Goal: Information Seeking & Learning: Check status

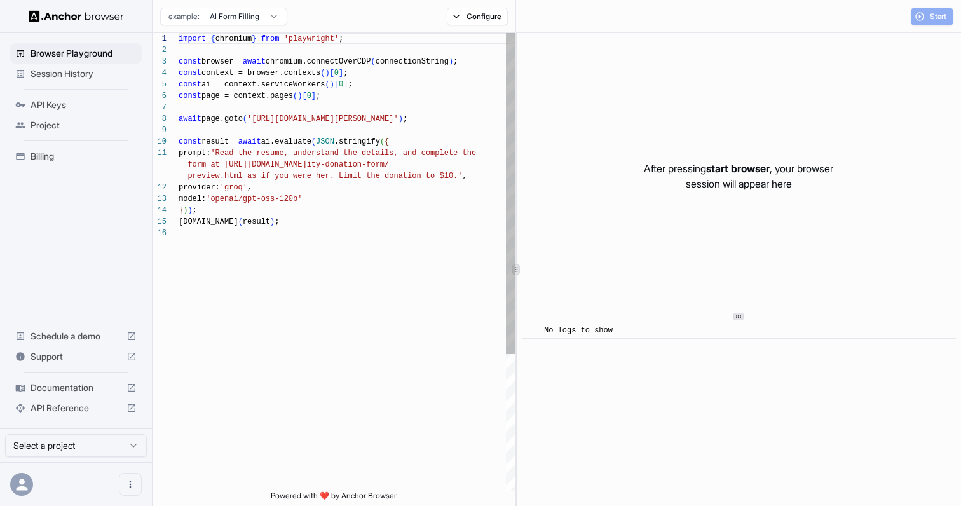
scroll to position [114, 0]
type textarea "**********"
click at [355, 195] on div "import { chromium } from 'playwright' ; const browser = await chromium.connectO…" at bounding box center [347, 359] width 336 height 652
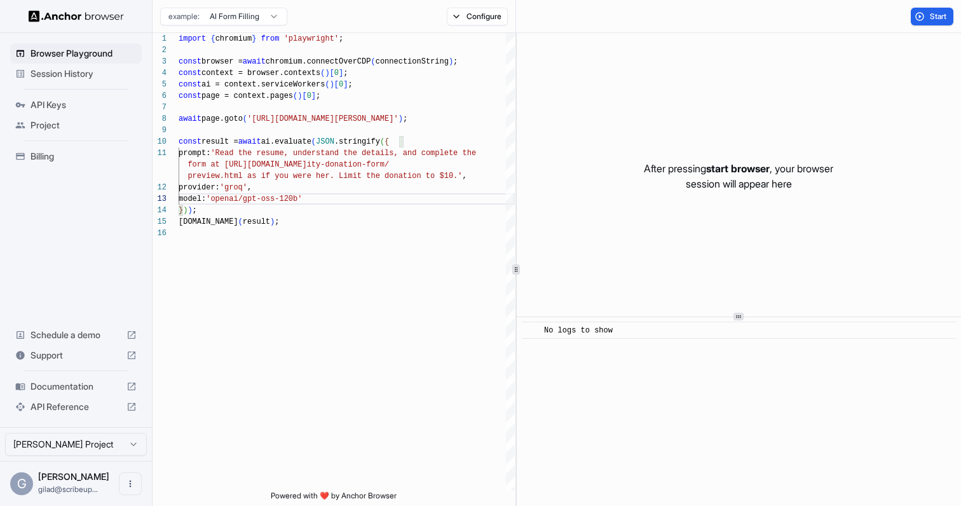
click at [252, 18] on html "Browser Playground Session History API Keys Project Billing Schedule a demo Sup…" at bounding box center [480, 253] width 961 height 506
click at [90, 406] on span "API Reference" at bounding box center [76, 407] width 91 height 13
click at [112, 72] on span "Session History" at bounding box center [84, 73] width 106 height 13
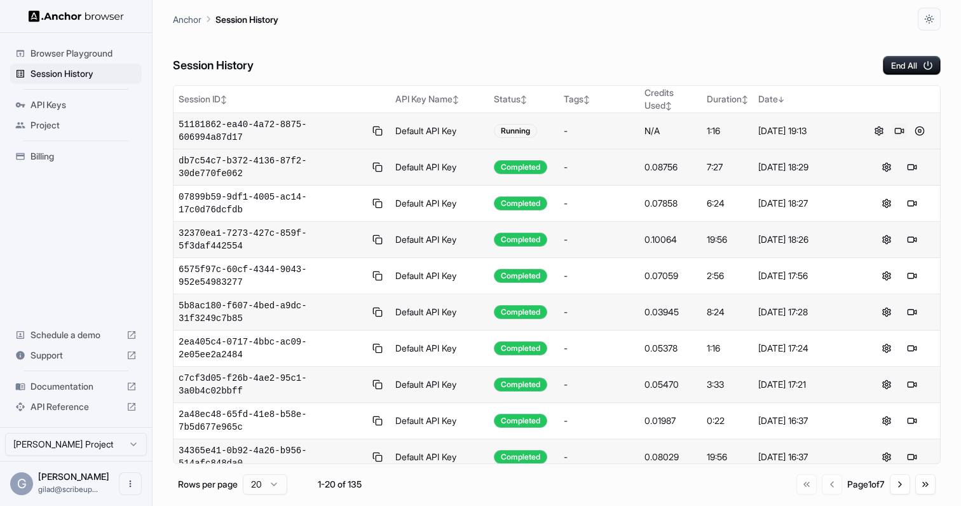
click at [899, 129] on button at bounding box center [899, 130] width 15 height 15
click at [921, 132] on button at bounding box center [919, 130] width 15 height 15
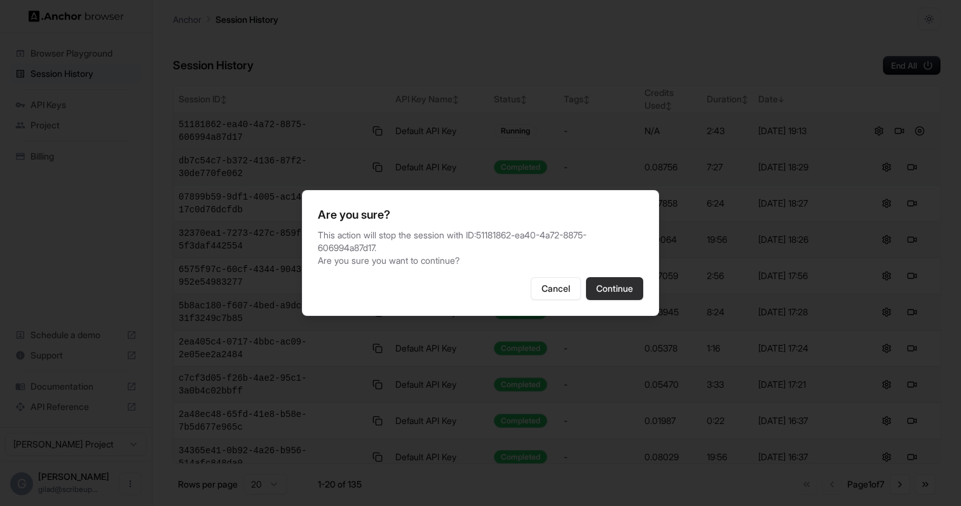
click at [618, 289] on button "Continue" at bounding box center [614, 288] width 57 height 23
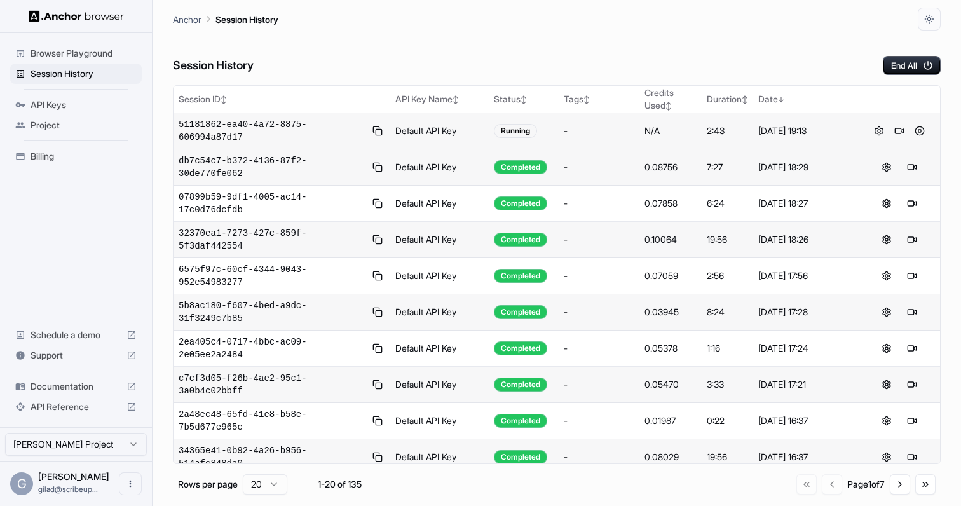
click at [245, 126] on span "51181862-ea40-4a72-8875-606994a87d17" at bounding box center [272, 130] width 187 height 25
click at [251, 132] on span "51181862-ea40-4a72-8875-606994a87d17" at bounding box center [272, 130] width 187 height 25
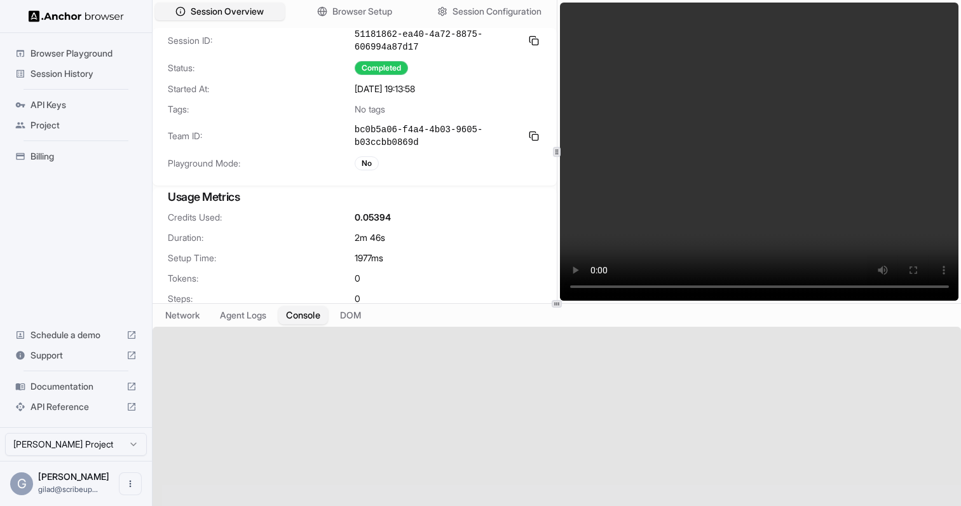
click at [323, 310] on button "Console" at bounding box center [304, 315] width 50 height 18
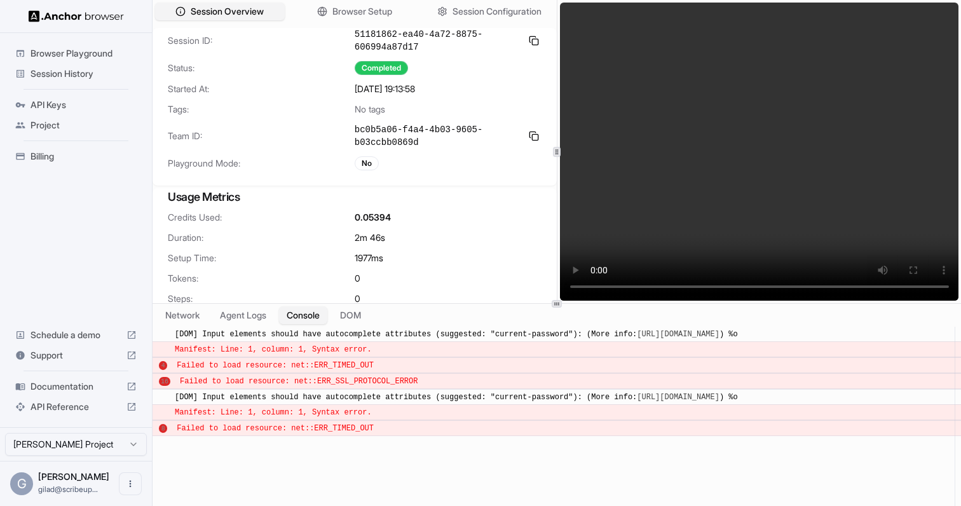
click at [368, 413] on span "Manifest: Line: 1, column: 1, Syntax error." at bounding box center [273, 412] width 197 height 9
copy span "Manifest: Line: 1, column: 1, Syntax error."
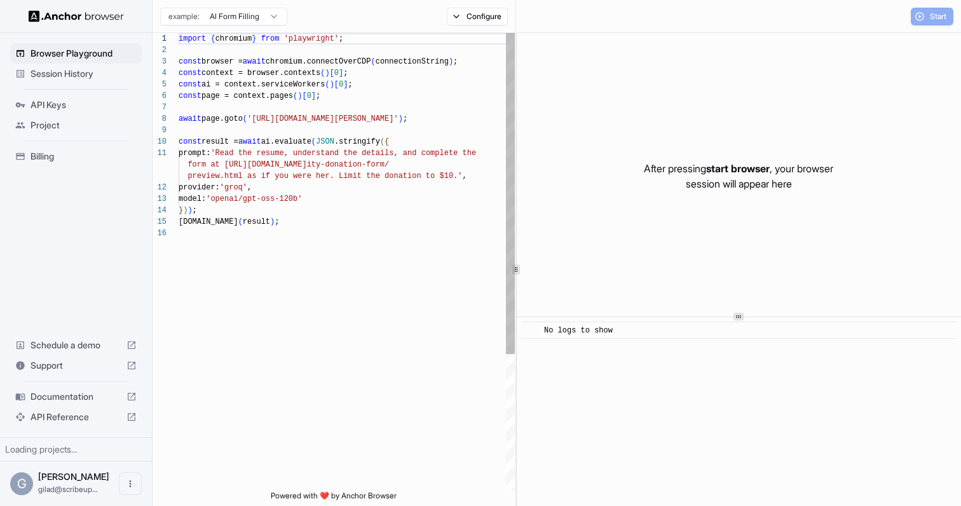
scroll to position [114, 0]
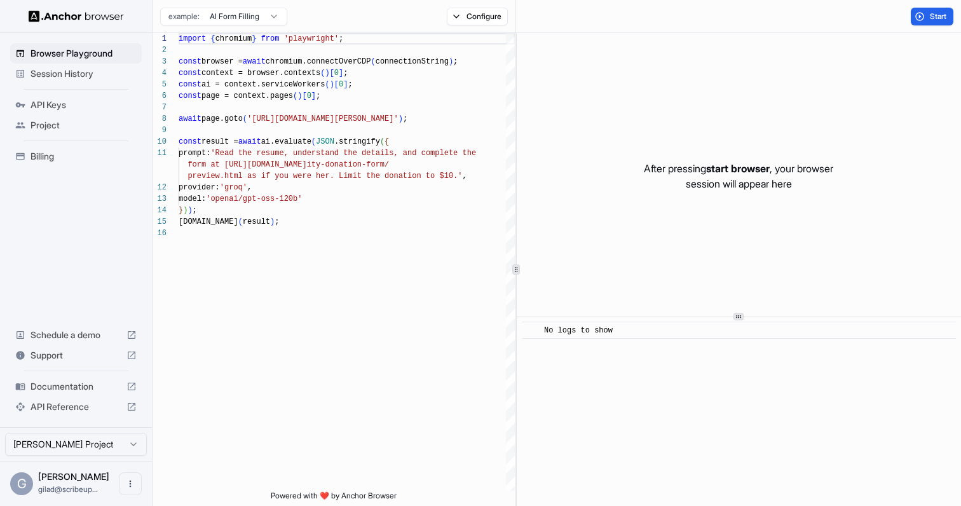
click at [95, 76] on span "Session History" at bounding box center [84, 73] width 106 height 13
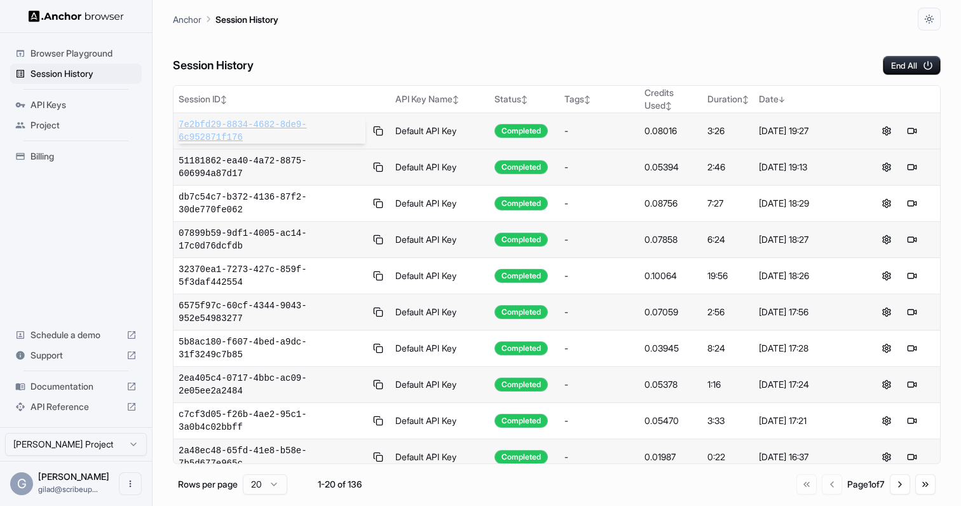
click at [252, 135] on span "7e2bfd29-8834-4682-8de9-6c952871f176" at bounding box center [272, 130] width 187 height 25
click at [60, 408] on span "API Reference" at bounding box center [76, 407] width 91 height 13
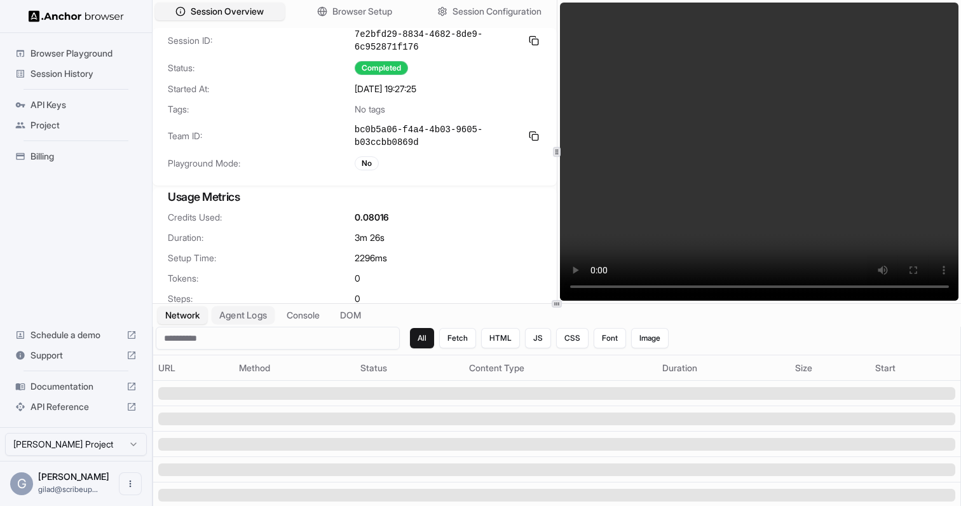
click at [238, 316] on button "Agent Logs" at bounding box center [244, 315] width 64 height 18
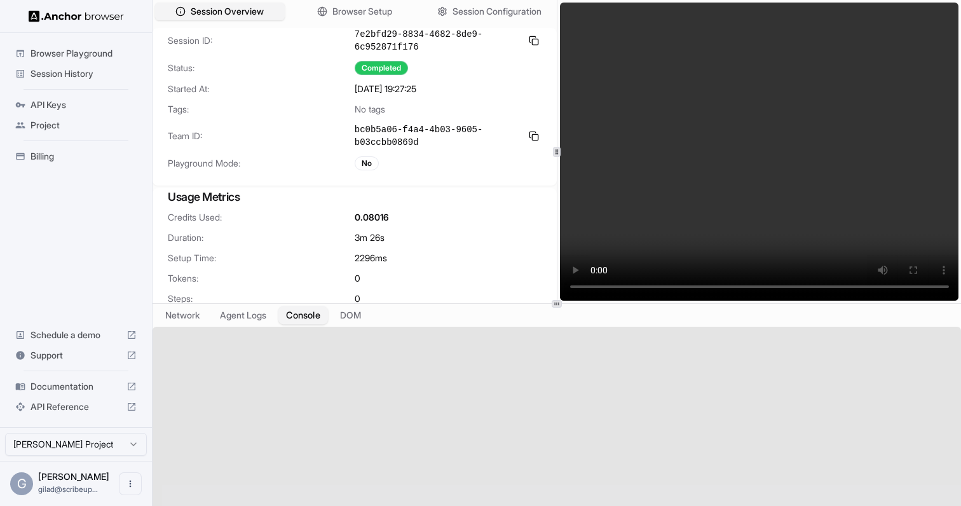
click at [303, 310] on button "Console" at bounding box center [304, 315] width 50 height 18
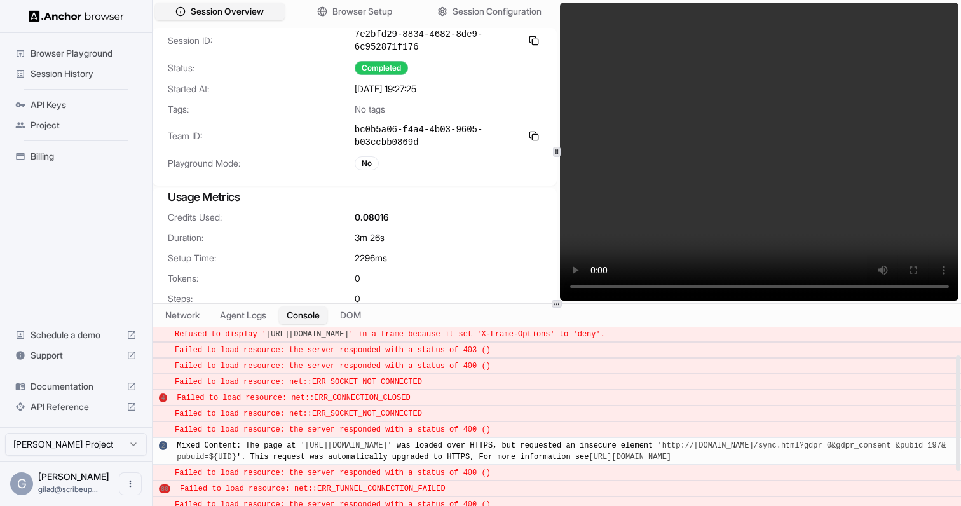
scroll to position [15, 0]
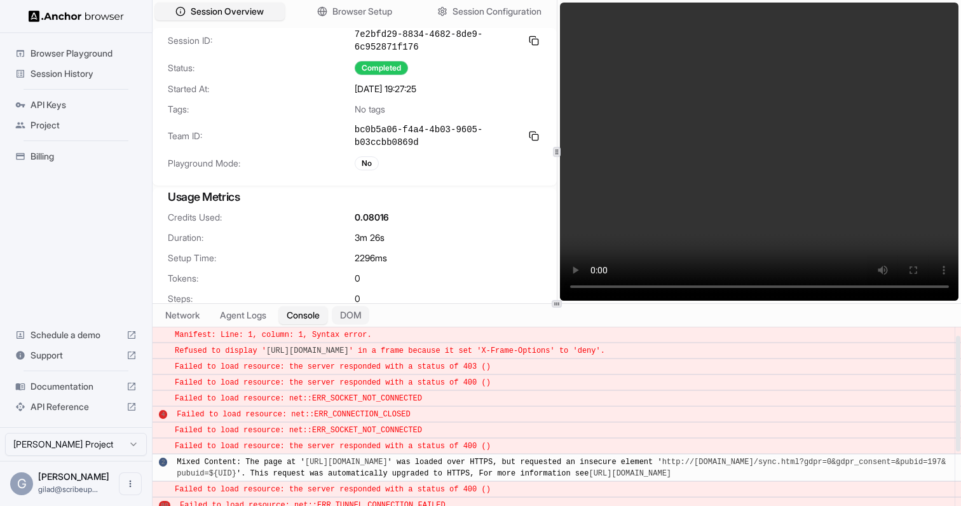
click at [350, 316] on button "DOM" at bounding box center [351, 315] width 38 height 18
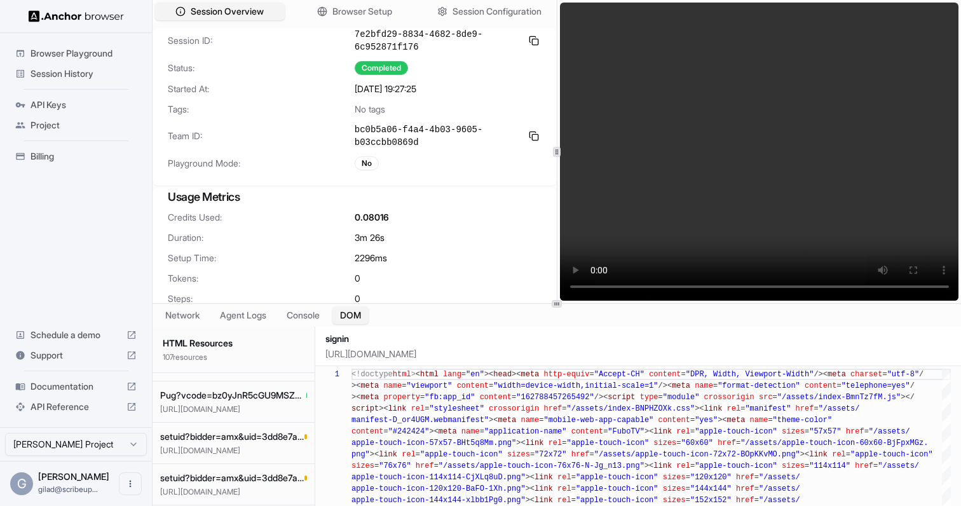
scroll to position [4267, 0]
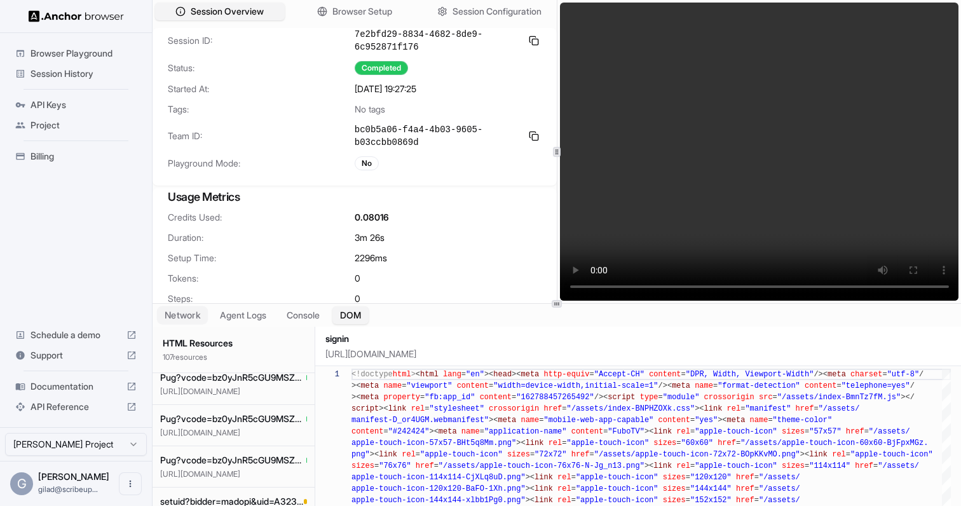
click at [192, 324] on button "Network" at bounding box center [182, 315] width 51 height 18
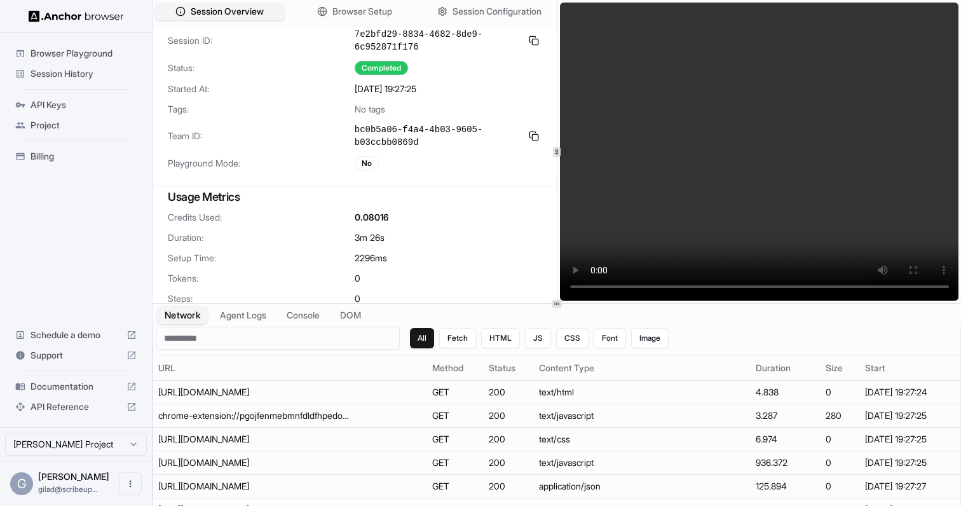
click at [188, 319] on button "Network" at bounding box center [182, 315] width 51 height 18
click at [287, 418] on div "chrome-extension://pgojfenmebmnfdldfhpedoakbgbbbbmj/injectedPatch.js" at bounding box center [253, 415] width 191 height 13
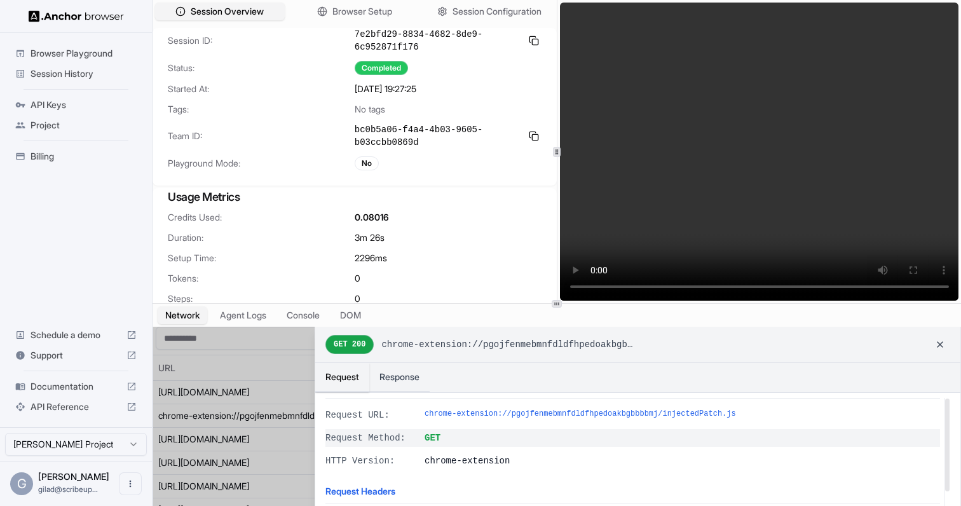
scroll to position [0, 0]
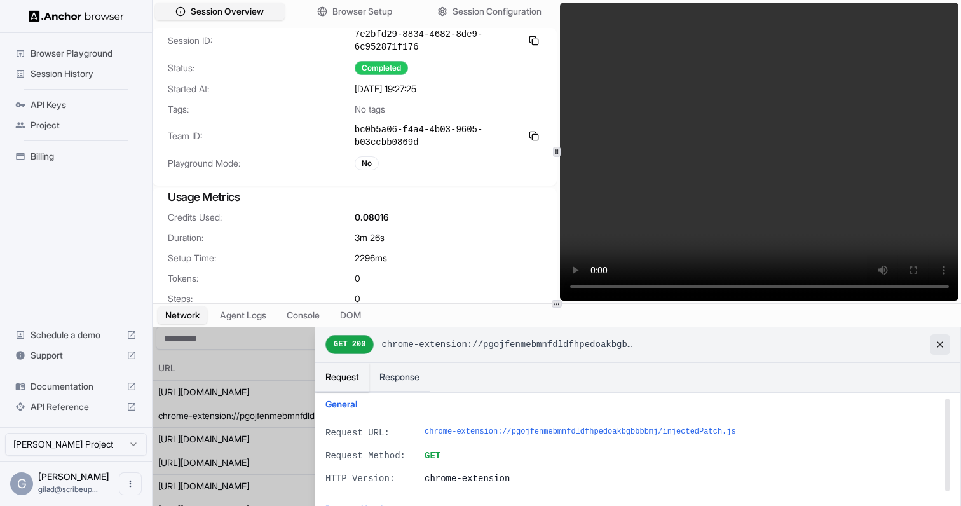
click at [940, 340] on button at bounding box center [940, 344] width 20 height 20
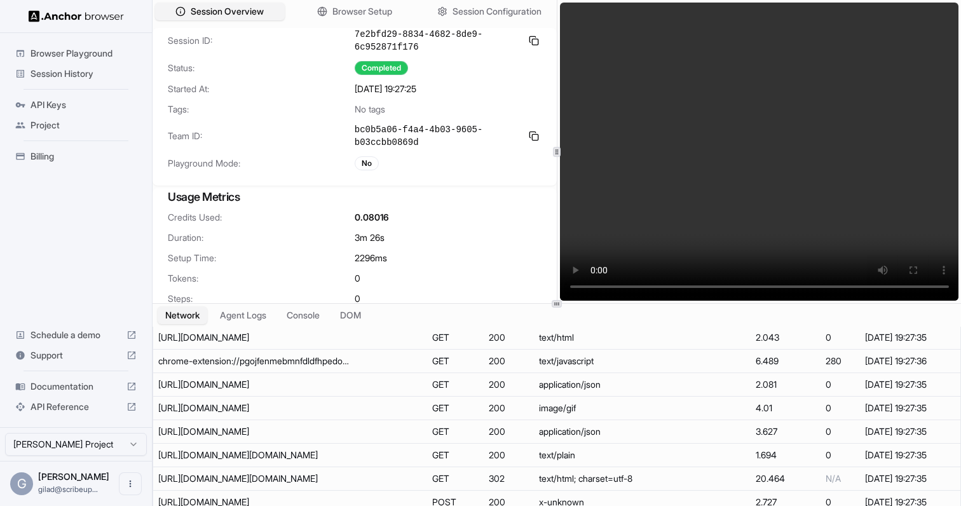
scroll to position [5124, 0]
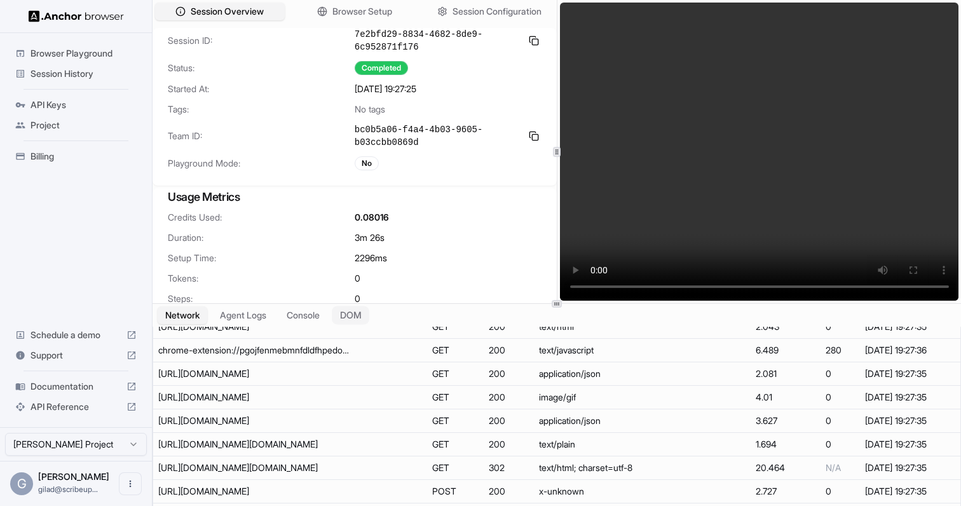
click at [347, 312] on button "DOM" at bounding box center [351, 315] width 38 height 18
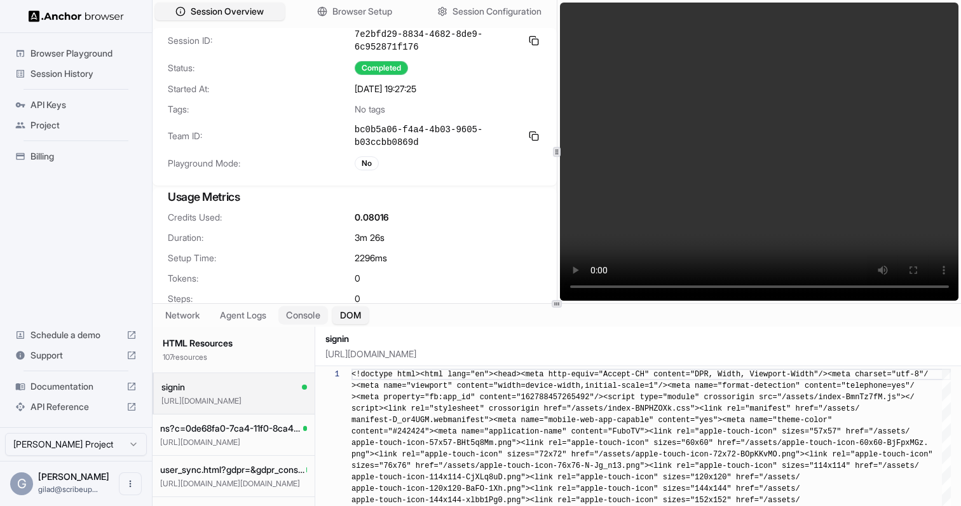
click at [306, 313] on button "Console" at bounding box center [304, 315] width 50 height 18
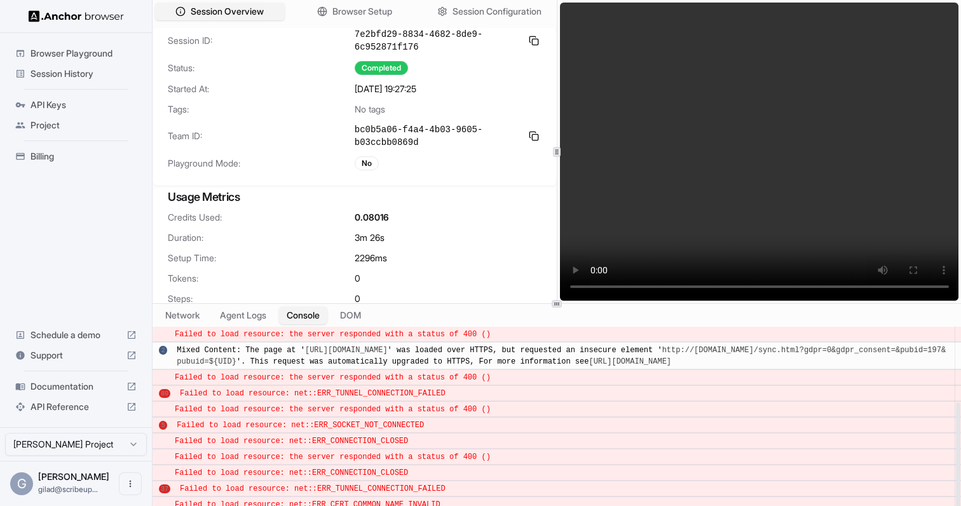
scroll to position [0, 0]
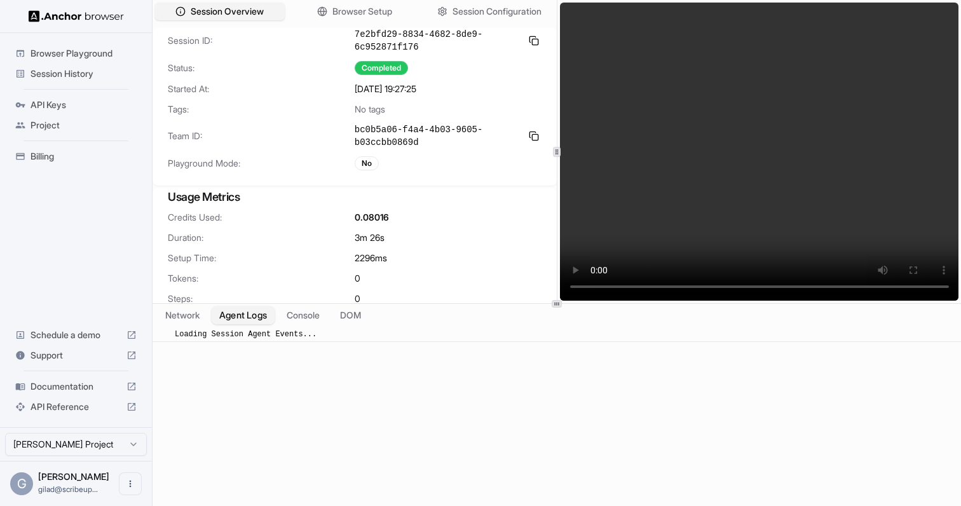
click at [253, 321] on button "Agent Logs" at bounding box center [244, 315] width 64 height 18
click at [184, 314] on button "Network" at bounding box center [183, 315] width 50 height 18
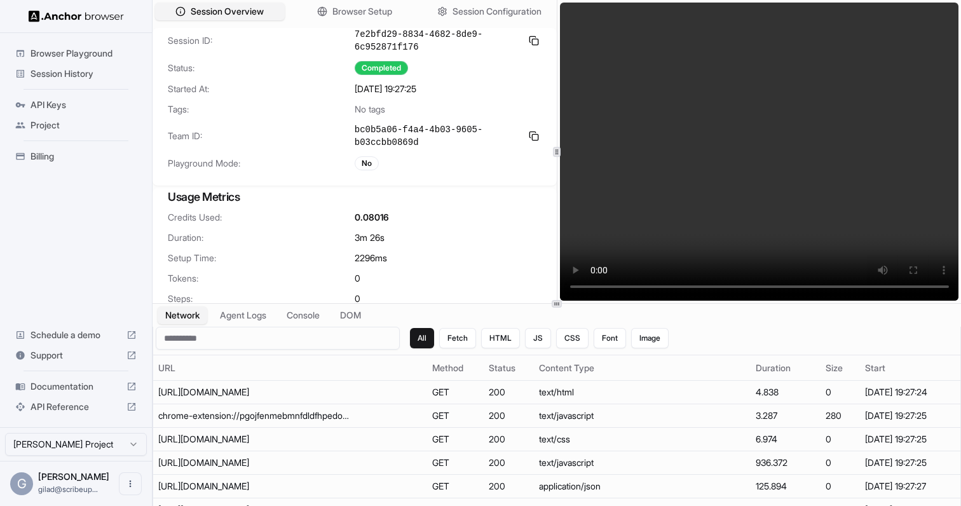
scroll to position [15, 0]
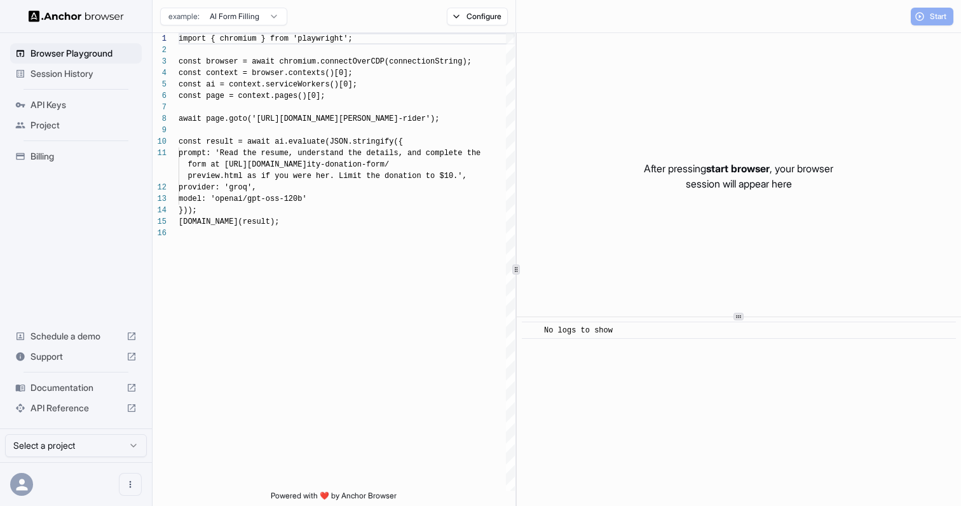
scroll to position [114, 0]
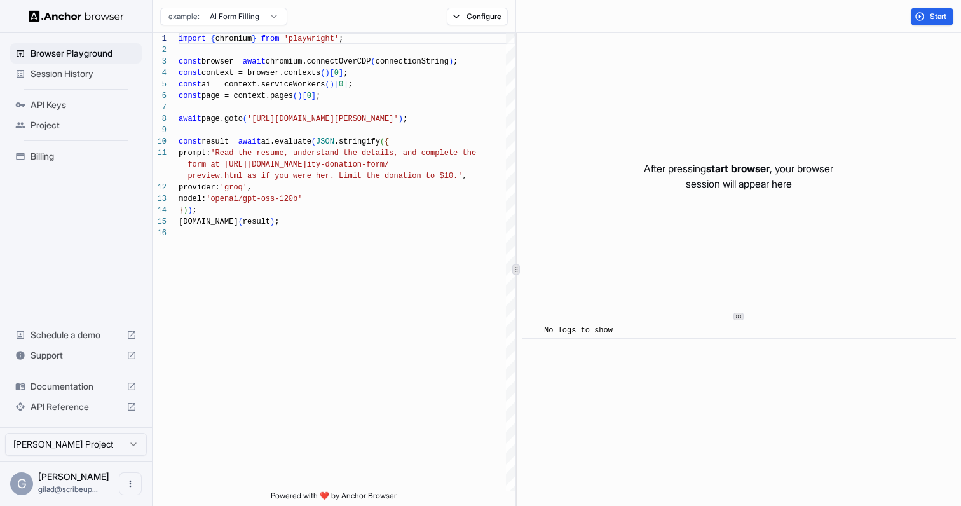
click at [103, 81] on div "Session History" at bounding box center [76, 74] width 132 height 20
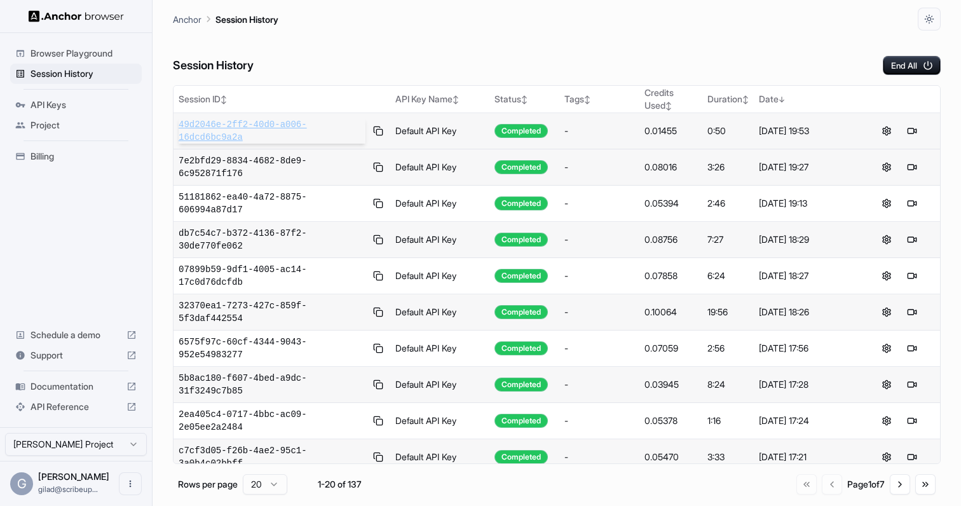
click at [245, 134] on span "49d2046e-2ff2-40d0-a006-16dcd6bc9a2a" at bounding box center [272, 130] width 187 height 25
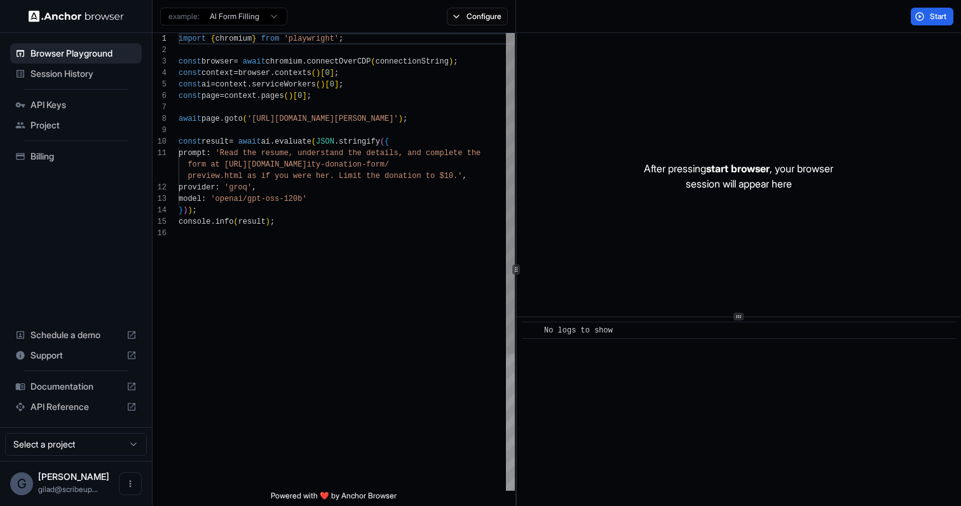
scroll to position [114, 0]
click at [72, 401] on span "API Reference" at bounding box center [76, 407] width 91 height 13
click at [77, 408] on span "API Reference" at bounding box center [76, 407] width 91 height 13
click at [104, 75] on span "Session History" at bounding box center [84, 73] width 106 height 13
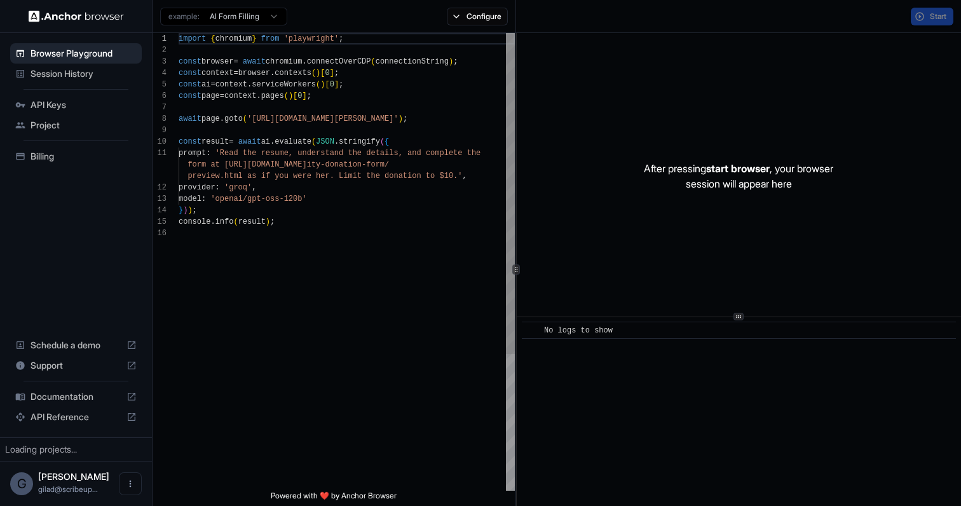
scroll to position [114, 0]
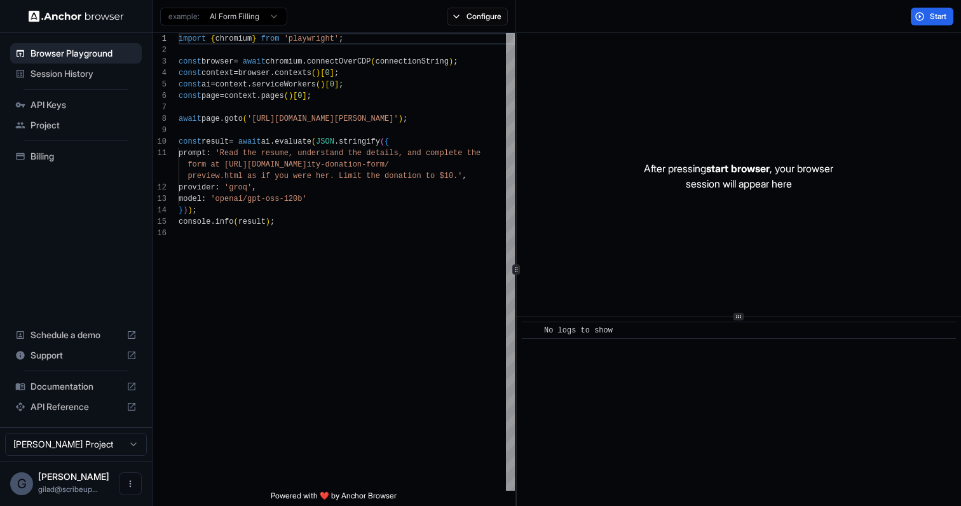
click at [114, 77] on span "Session History" at bounding box center [84, 73] width 106 height 13
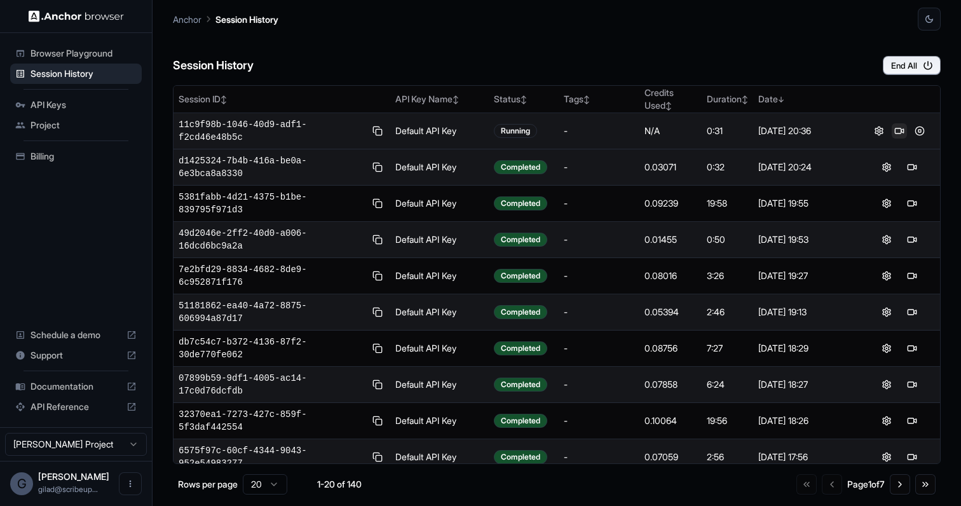
click at [893, 135] on button at bounding box center [899, 130] width 15 height 15
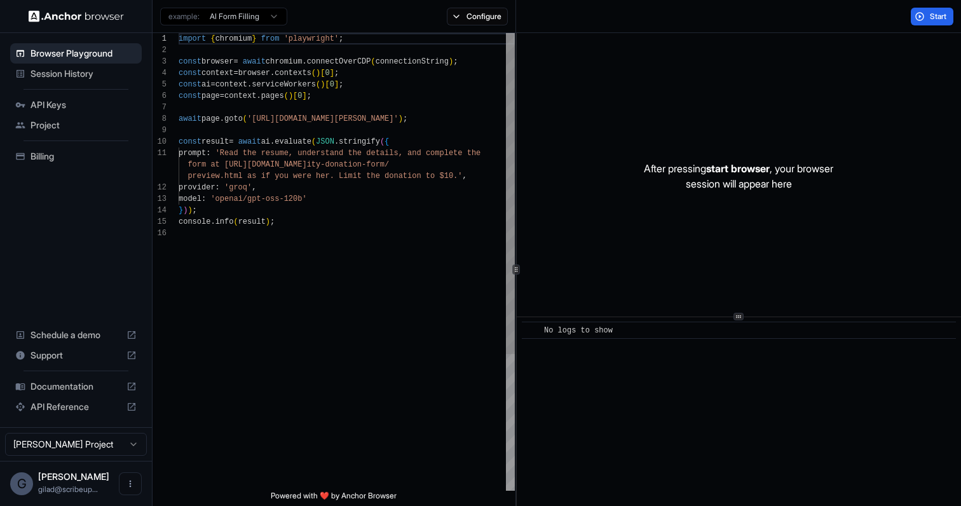
scroll to position [114, 0]
click at [106, 72] on span "Session History" at bounding box center [84, 73] width 106 height 13
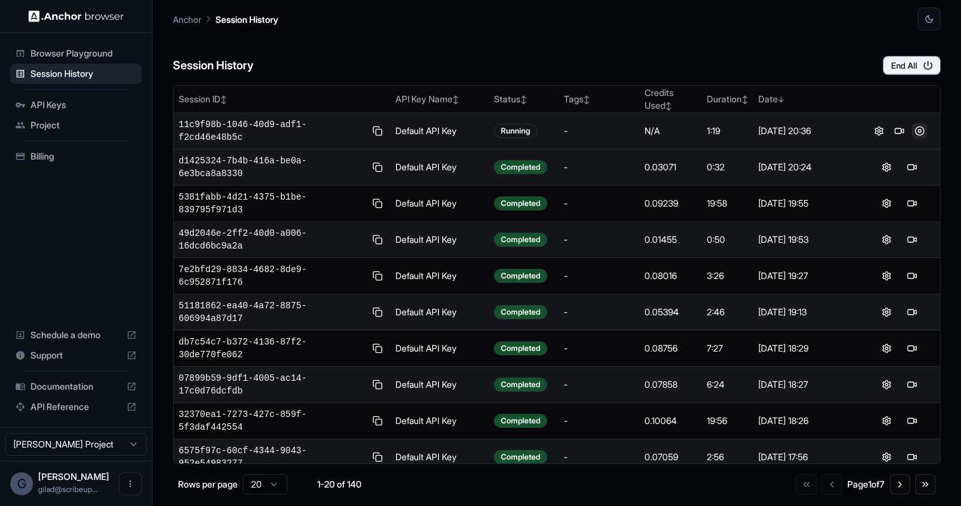
click at [917, 135] on button at bounding box center [919, 130] width 15 height 15
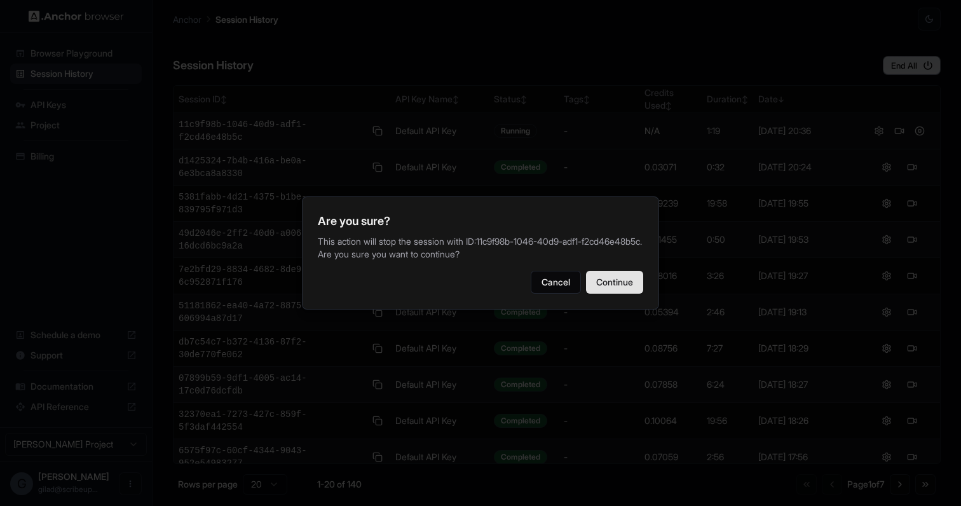
click at [623, 291] on button "Continue" at bounding box center [614, 282] width 57 height 23
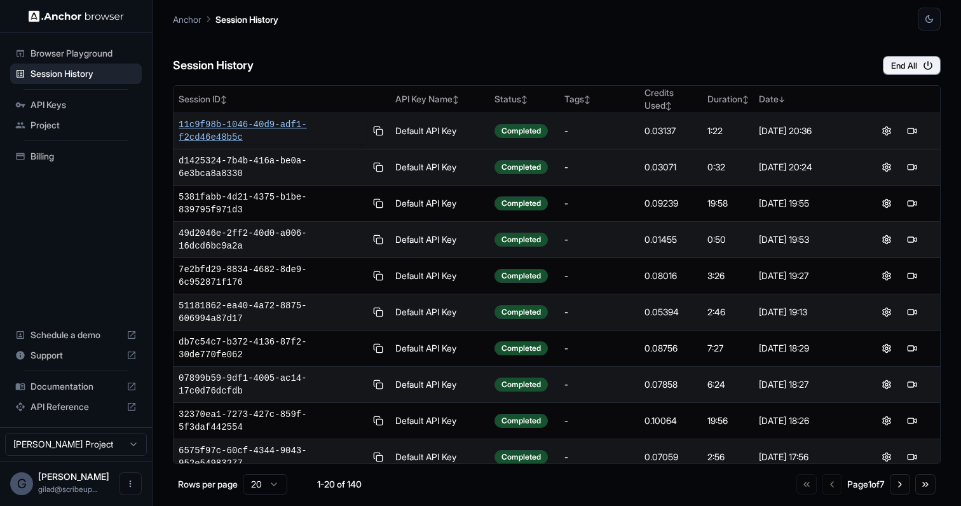
click at [245, 127] on span "11c9f98b-1046-40d9-adf1-f2cd46e48b5c" at bounding box center [272, 130] width 187 height 25
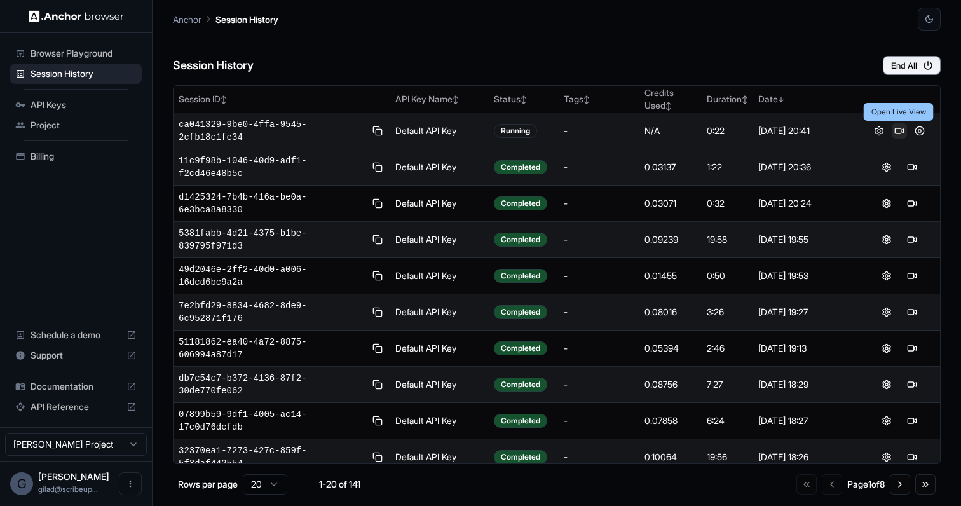
click at [898, 129] on button at bounding box center [899, 130] width 15 height 15
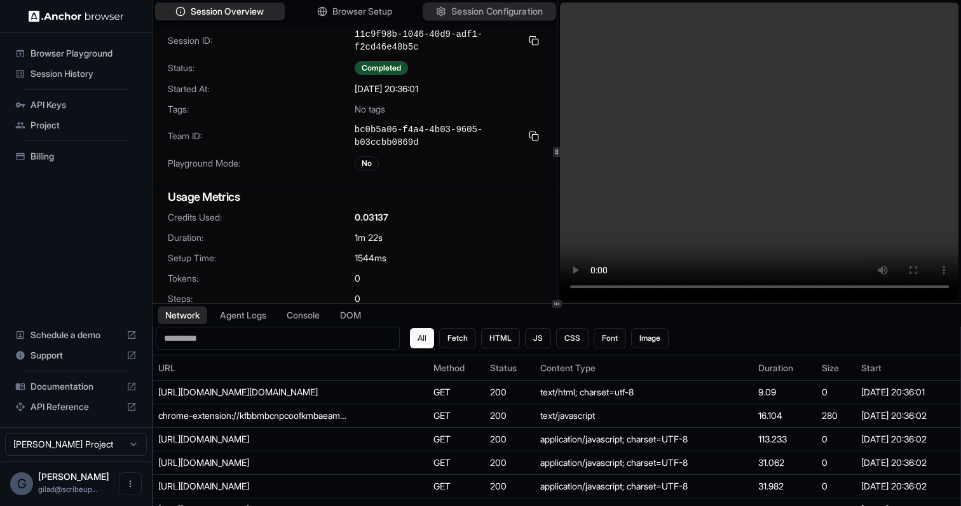
click at [472, 8] on span "Session Configuration" at bounding box center [497, 11] width 92 height 13
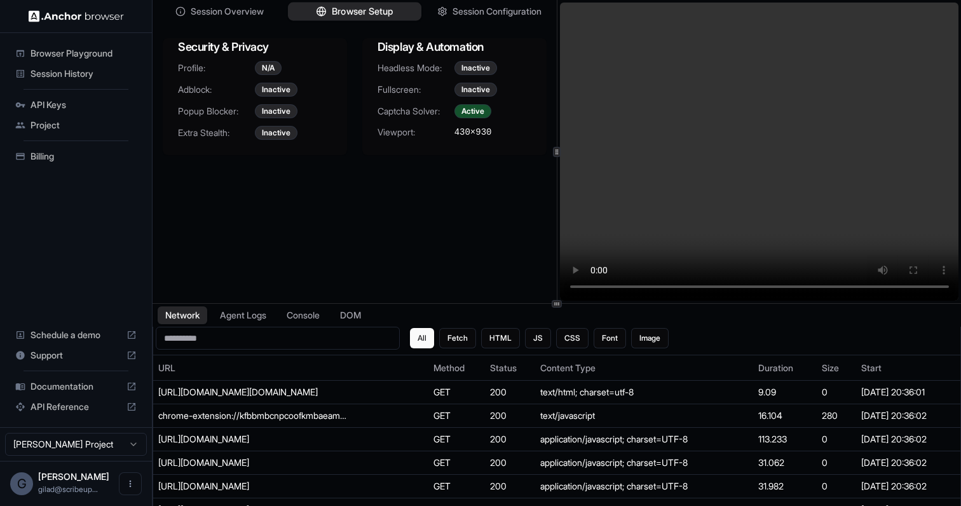
click at [373, 6] on span "Browser Setup" at bounding box center [363, 11] width 62 height 13
click at [294, 310] on button "Console" at bounding box center [304, 315] width 50 height 18
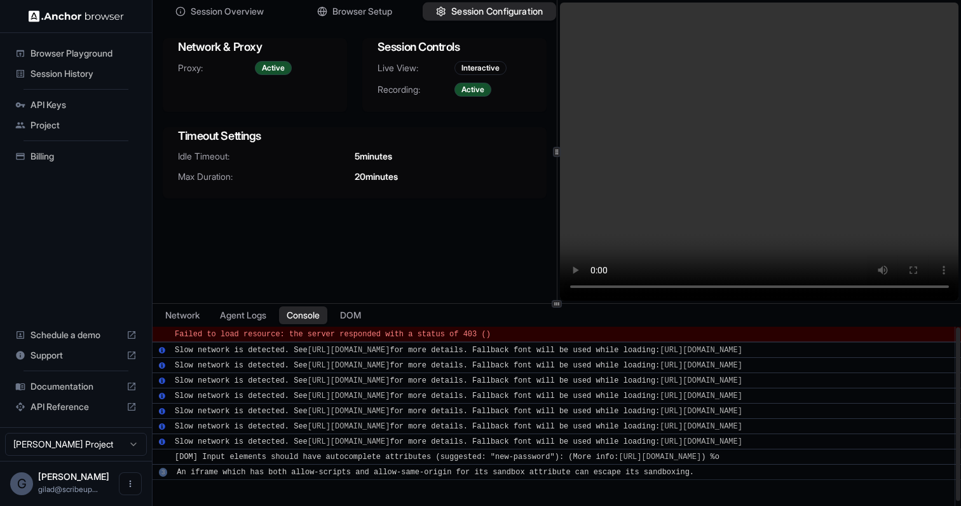
click at [457, 10] on span "Session Configuration" at bounding box center [497, 11] width 92 height 13
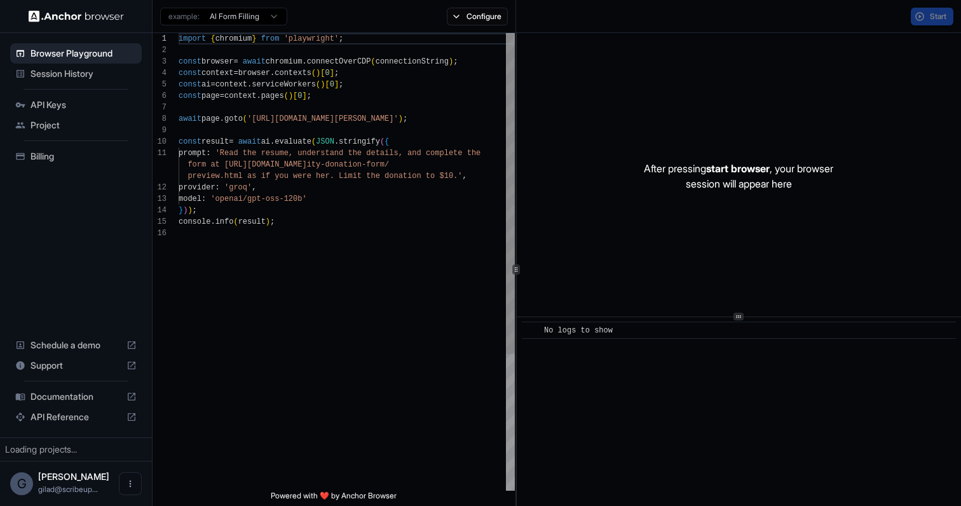
scroll to position [114, 0]
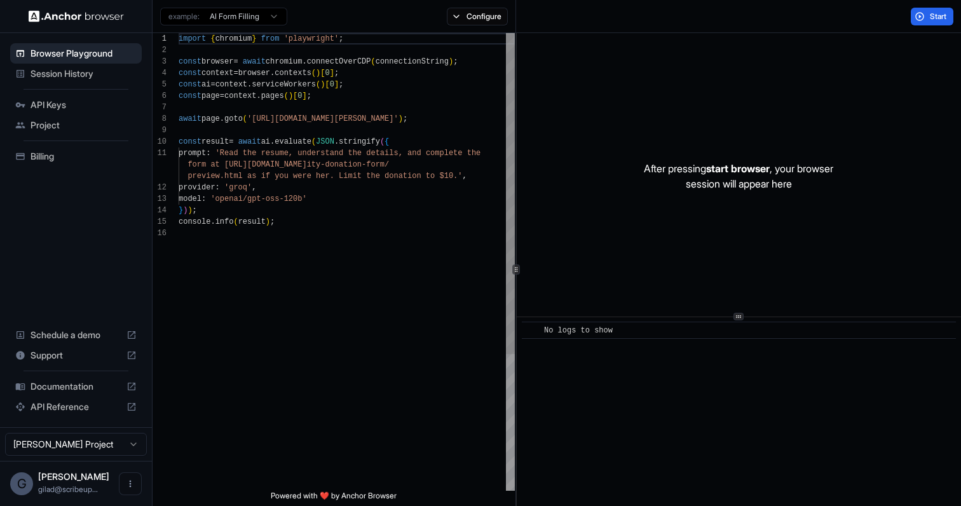
scroll to position [114, 0]
click at [77, 410] on span "API Reference" at bounding box center [76, 407] width 91 height 13
click at [109, 70] on span "Session History" at bounding box center [84, 73] width 106 height 13
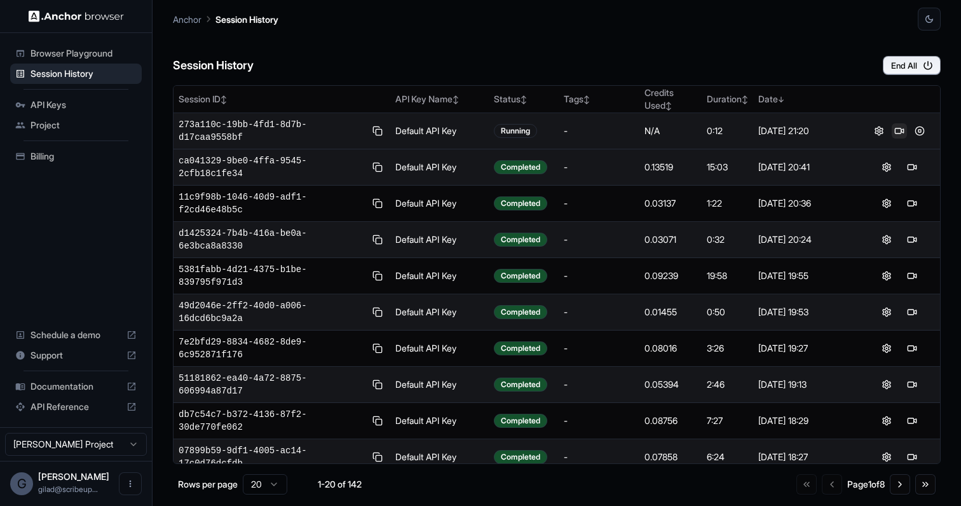
click at [898, 135] on button at bounding box center [899, 130] width 15 height 15
click at [914, 129] on button at bounding box center [919, 130] width 15 height 15
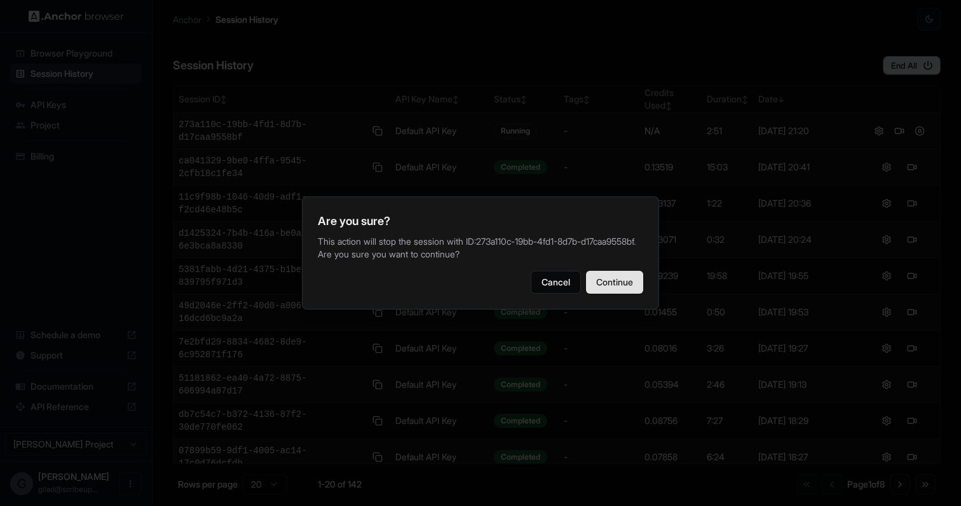
click at [616, 294] on button "Continue" at bounding box center [614, 282] width 57 height 23
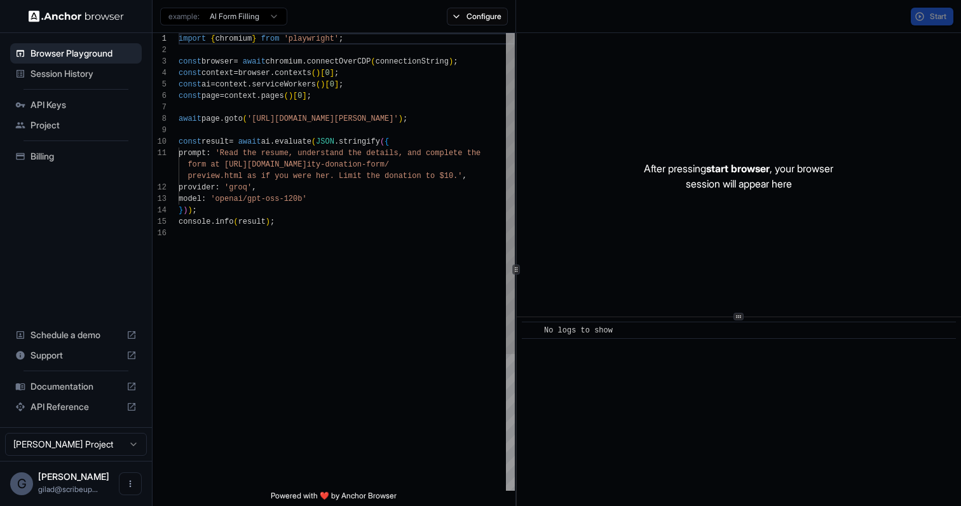
scroll to position [114, 0]
click at [93, 71] on span "Session History" at bounding box center [84, 73] width 106 height 13
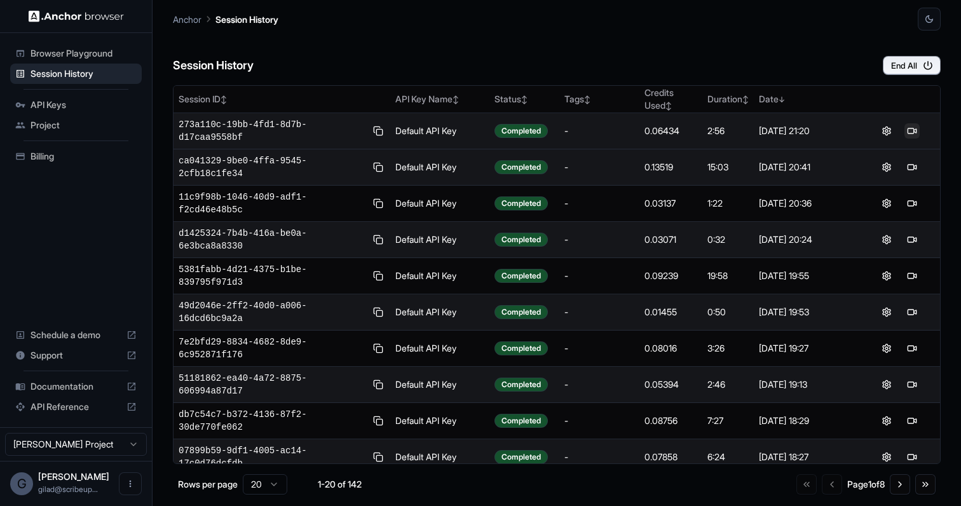
click at [909, 127] on button at bounding box center [912, 130] width 15 height 15
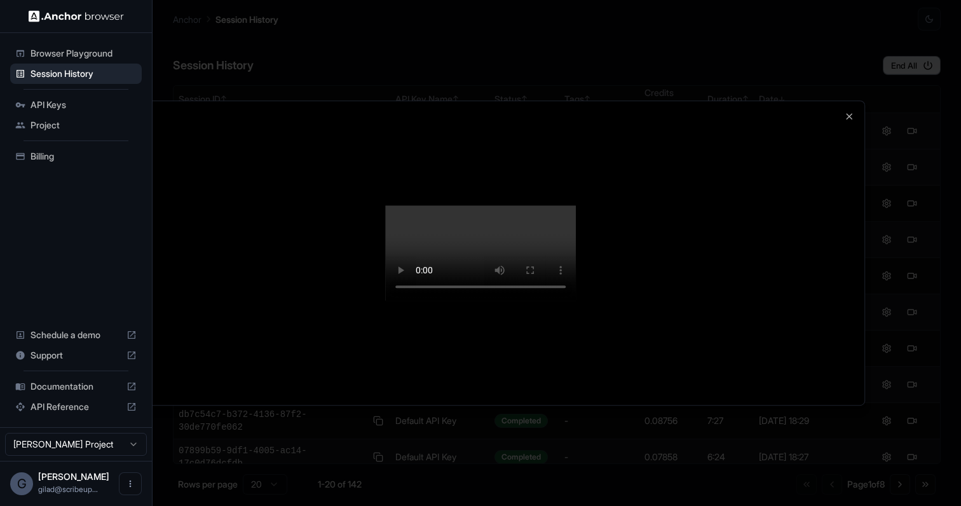
click at [680, 330] on div at bounding box center [481, 253] width 768 height 304
click at [849, 111] on icon "button" at bounding box center [849, 116] width 10 height 10
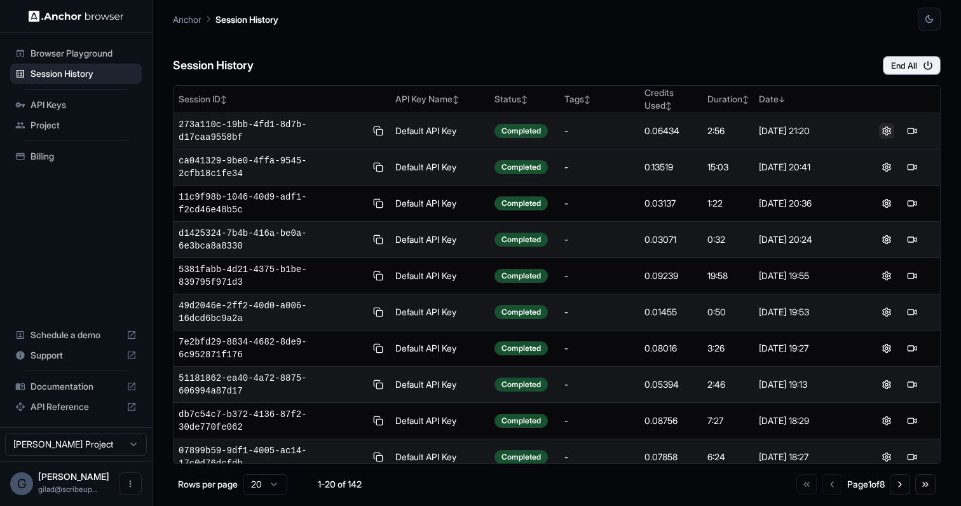
click at [882, 130] on button at bounding box center [886, 130] width 15 height 15
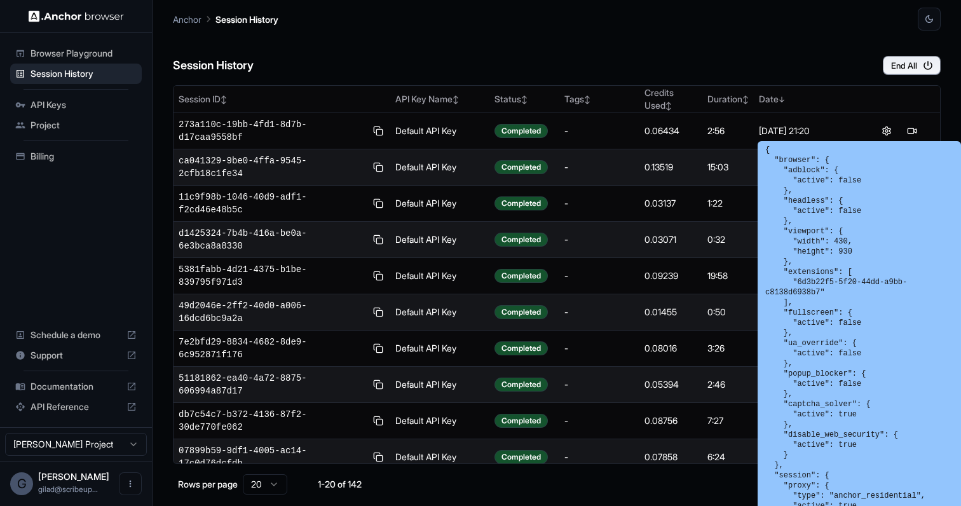
click at [80, 411] on span "API Reference" at bounding box center [76, 407] width 91 height 13
